Goal: Task Accomplishment & Management: Manage account settings

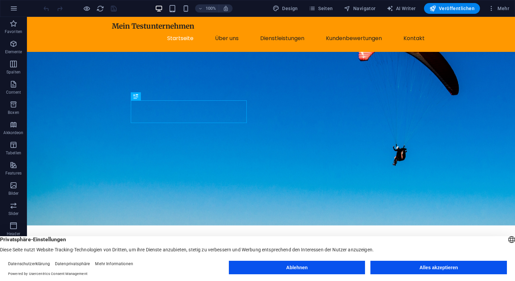
click at [333, 267] on button "Ablehnen" at bounding box center [297, 267] width 136 height 13
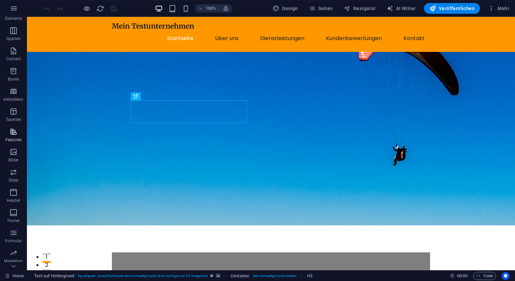
scroll to position [50, 0]
click at [498, 8] on span "Mehr" at bounding box center [498, 8] width 21 height 7
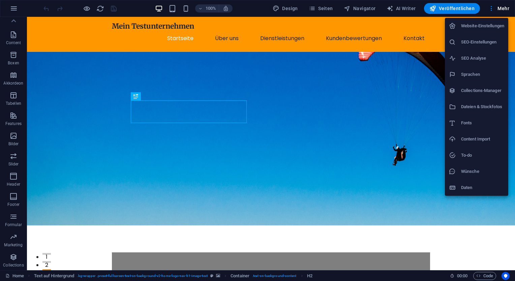
click at [482, 25] on h6 "Website-Einstellungen" at bounding box center [482, 26] width 43 height 8
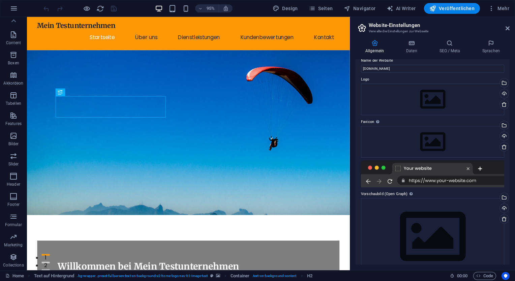
scroll to position [0, 0]
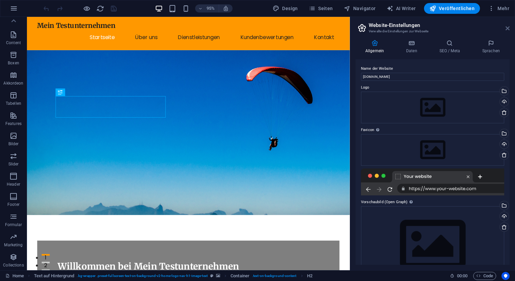
click at [506, 29] on icon at bounding box center [507, 28] width 4 height 5
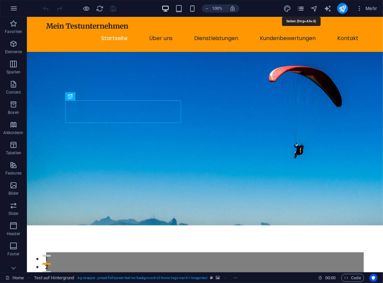
click at [303, 7] on icon "pages" at bounding box center [301, 9] width 8 height 8
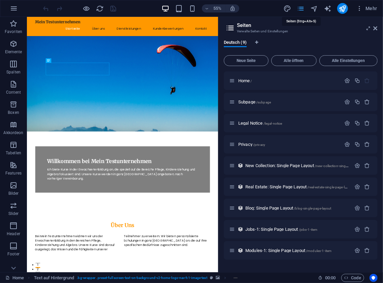
click at [303, 7] on icon "pages" at bounding box center [301, 9] width 8 height 8
click at [14, 8] on icon "button" at bounding box center [14, 8] width 8 height 8
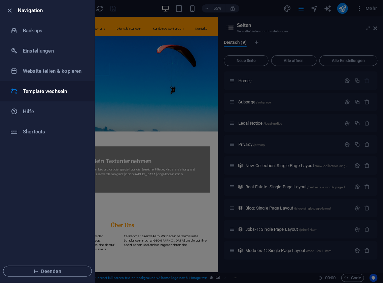
click at [39, 93] on h6 "Template wechseln" at bounding box center [54, 91] width 62 height 8
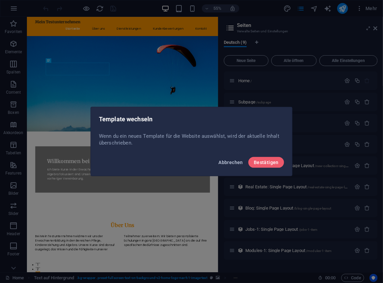
click at [235, 160] on span "Abbrechen" at bounding box center [231, 162] width 25 height 5
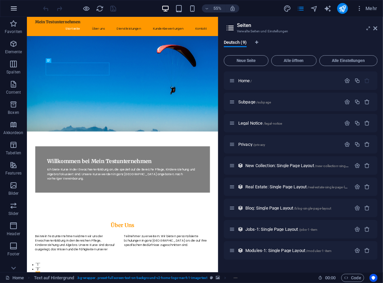
click at [17, 11] on icon "button" at bounding box center [14, 8] width 8 height 8
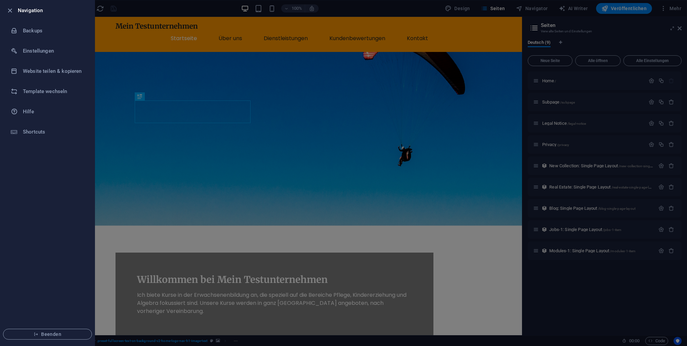
click at [4, 9] on li "Navigation" at bounding box center [47, 10] width 94 height 20
click at [8, 9] on icon "button" at bounding box center [10, 11] width 8 height 8
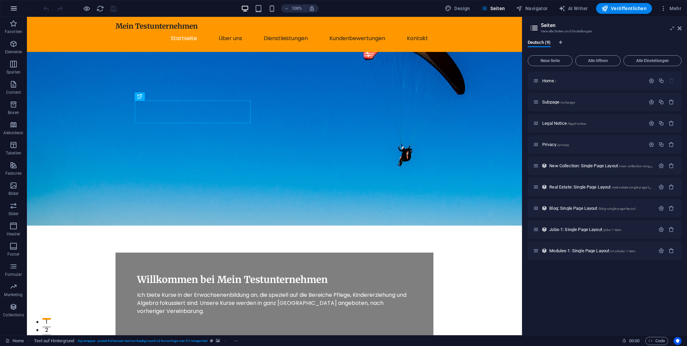
click at [15, 6] on icon "button" at bounding box center [14, 8] width 8 height 8
